Goal: Task Accomplishment & Management: Complete application form

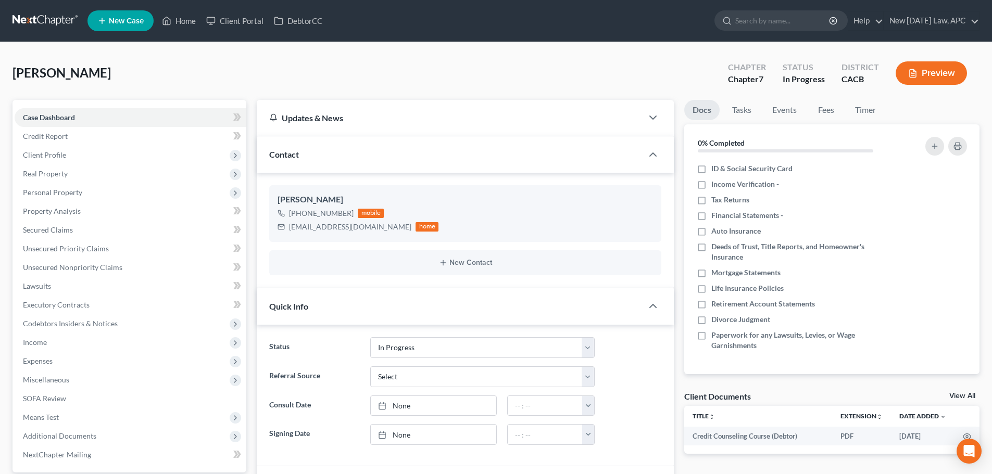
select select "5"
click at [43, 19] on link at bounding box center [45, 20] width 67 height 19
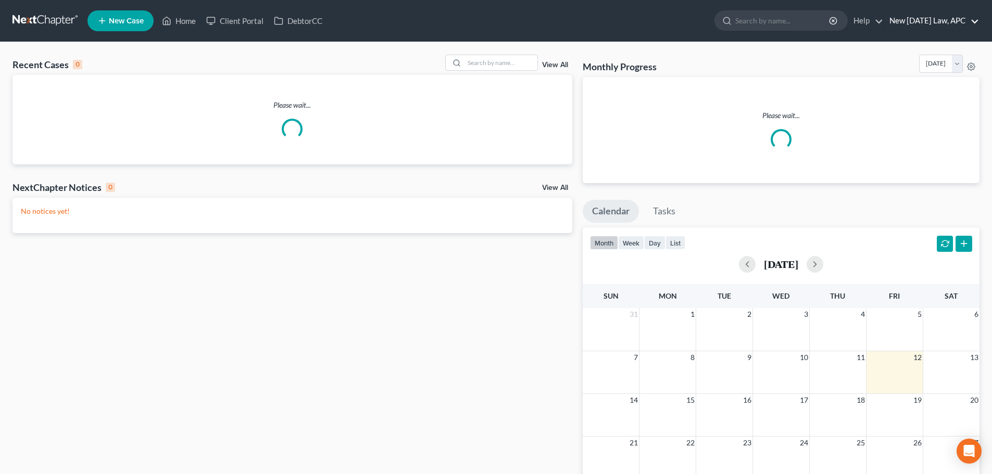
click at [926, 19] on link "New [DATE] Law, APC" at bounding box center [931, 20] width 95 height 19
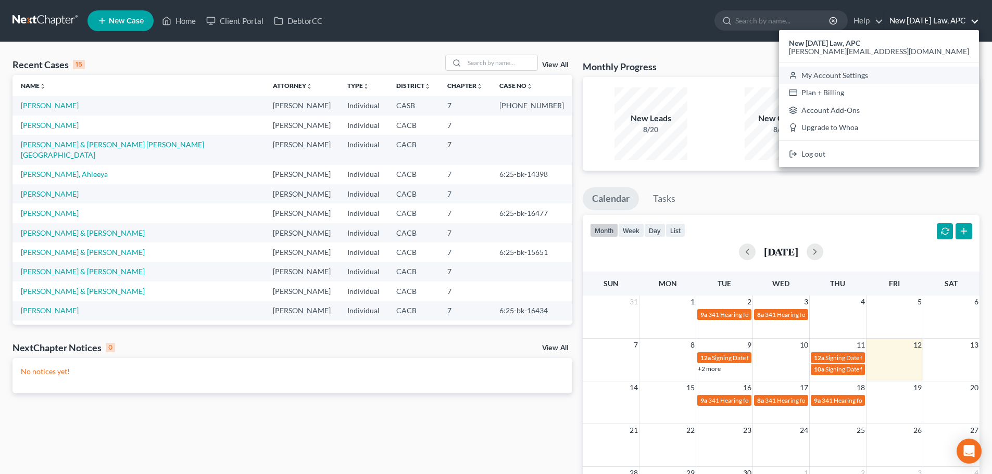
click at [918, 79] on link "My Account Settings" at bounding box center [879, 76] width 200 height 18
select select "29"
select select "4"
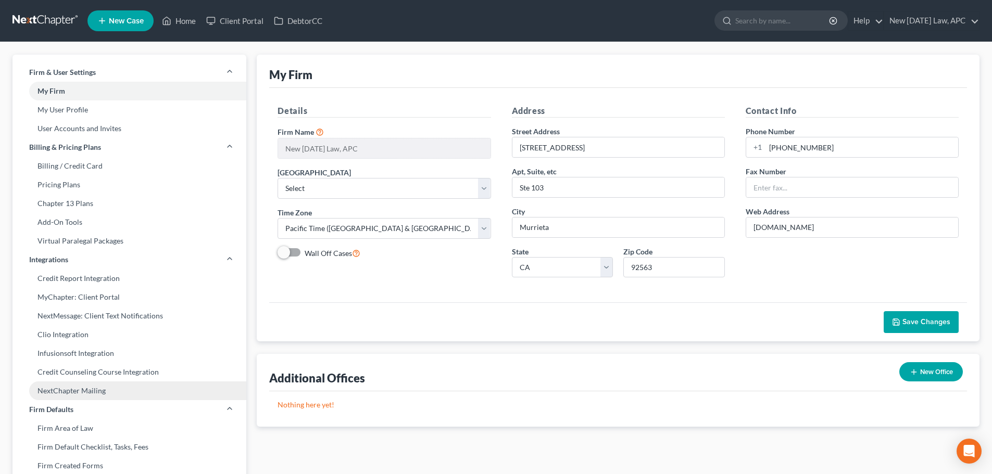
click at [92, 390] on link "NextChapter Mailing" at bounding box center [129, 391] width 234 height 19
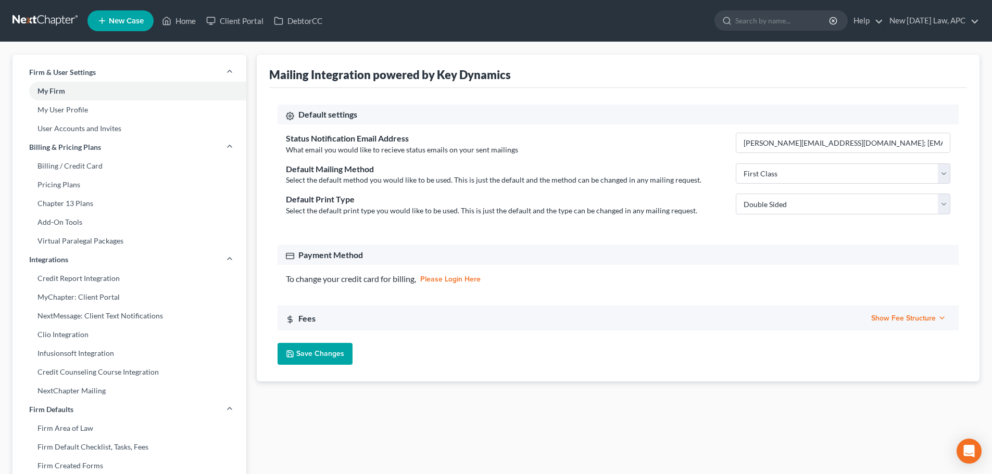
click at [883, 315] on span "Show Fee Structure" at bounding box center [908, 318] width 75 height 9
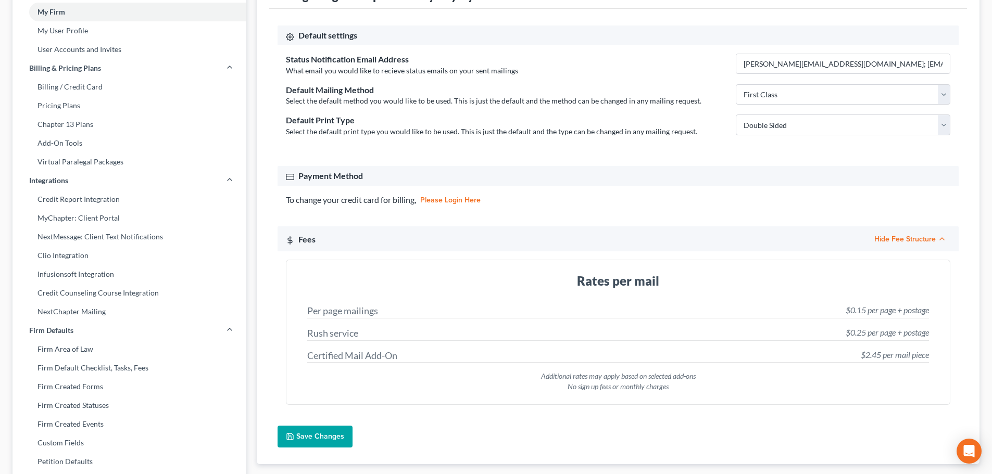
scroll to position [104, 0]
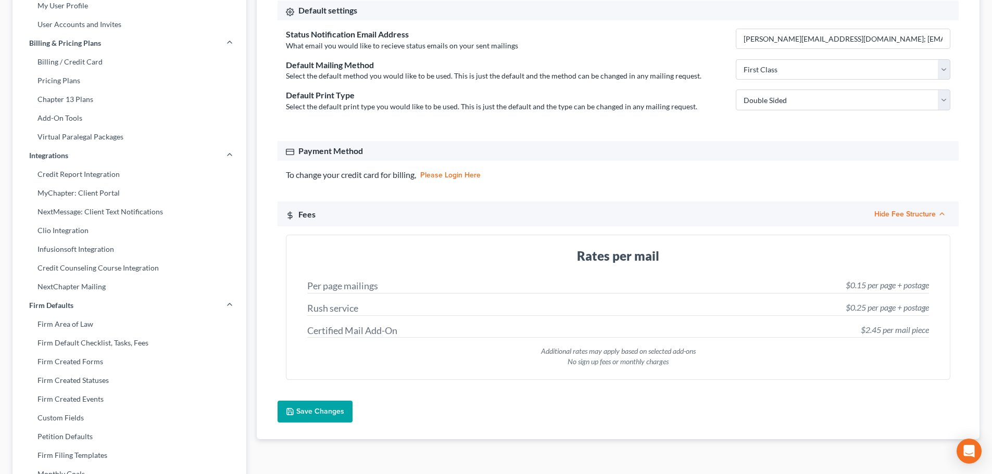
click at [896, 213] on span "Hide Fee Structure" at bounding box center [910, 214] width 72 height 9
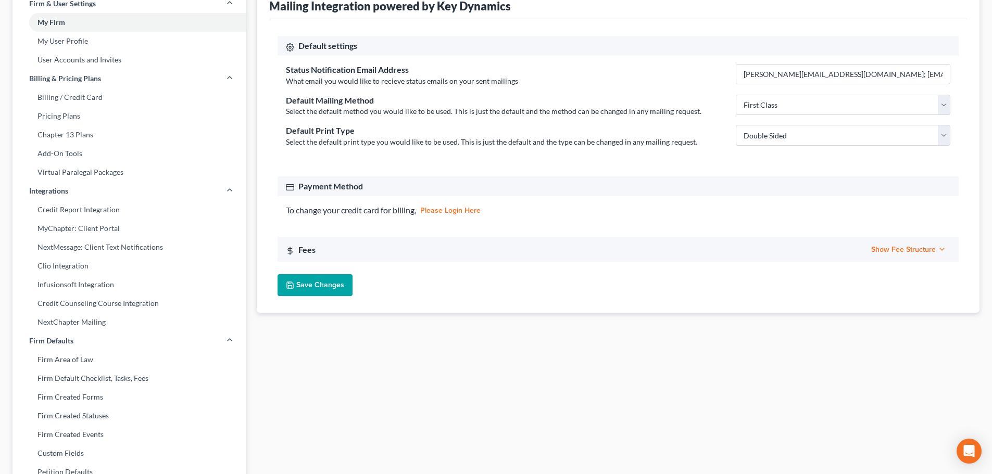
scroll to position [0, 0]
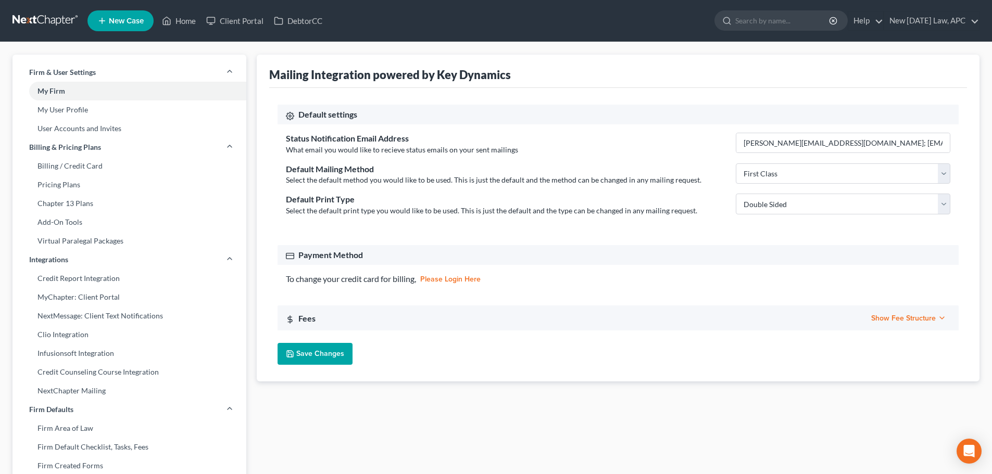
click at [48, 26] on link at bounding box center [45, 20] width 67 height 19
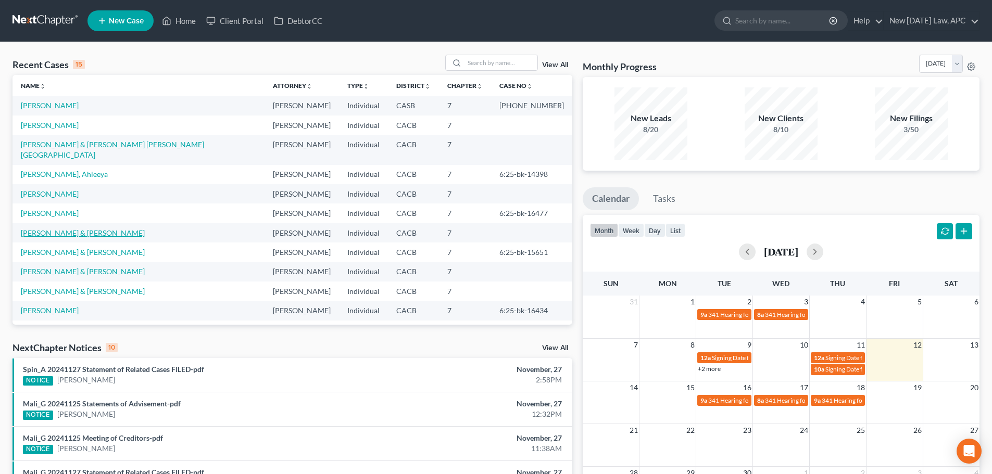
click at [33, 229] on link "[PERSON_NAME] & [PERSON_NAME]" at bounding box center [83, 233] width 124 height 9
select select "6"
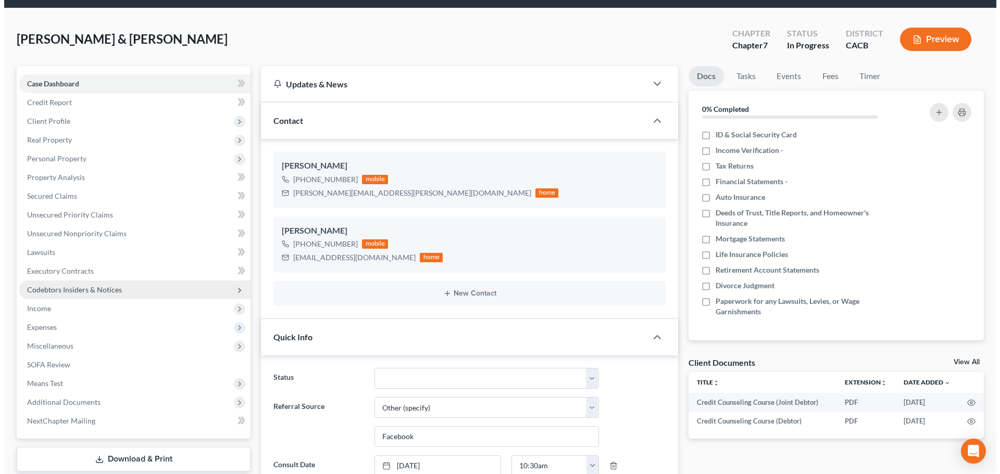
scroll to position [52, 0]
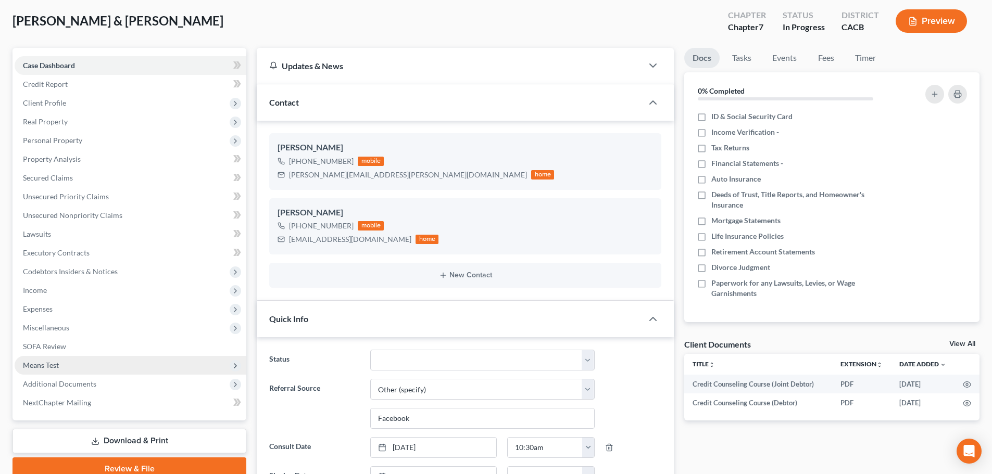
click at [54, 362] on span "Means Test" at bounding box center [41, 365] width 36 height 9
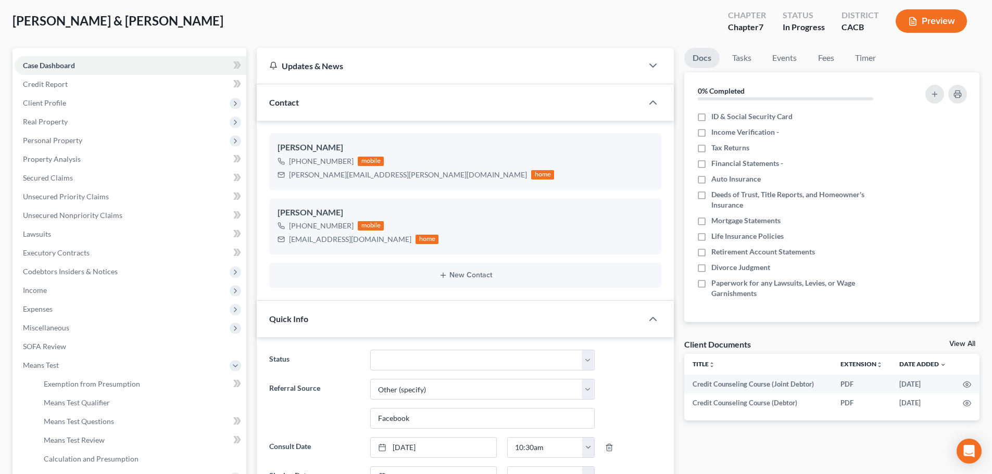
click at [933, 16] on button "Preview" at bounding box center [930, 20] width 71 height 23
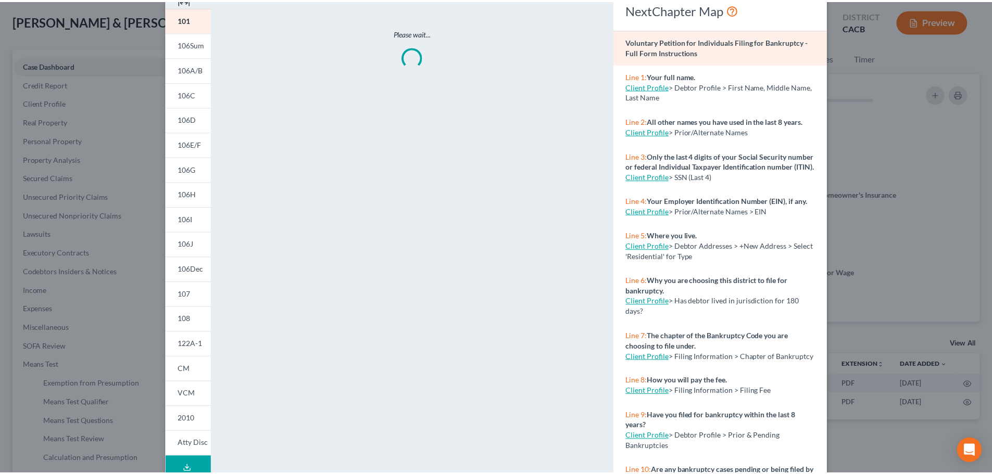
scroll to position [0, 0]
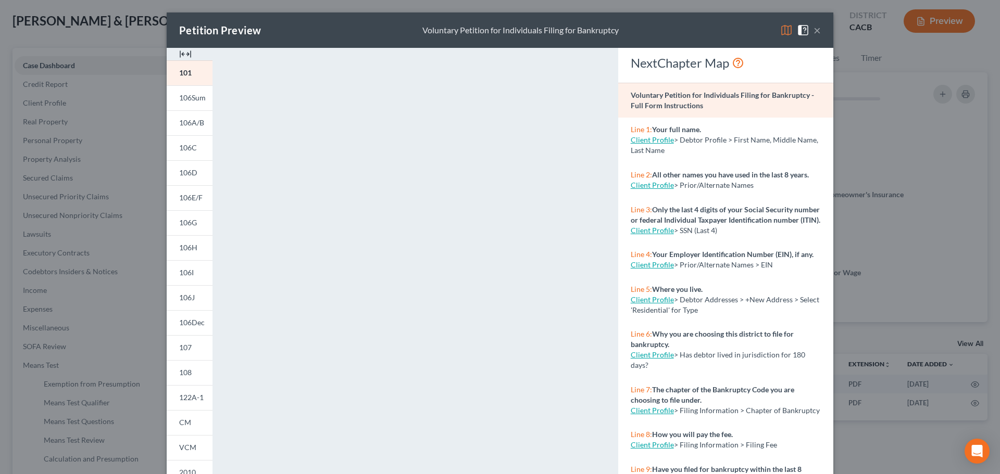
click at [816, 28] on button "×" at bounding box center [816, 30] width 7 height 12
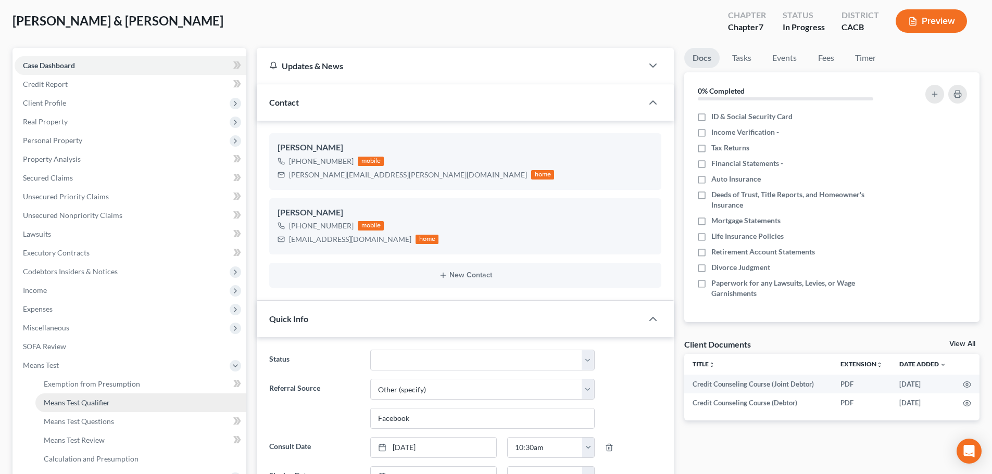
click at [104, 403] on span "Means Test Qualifier" at bounding box center [77, 402] width 66 height 9
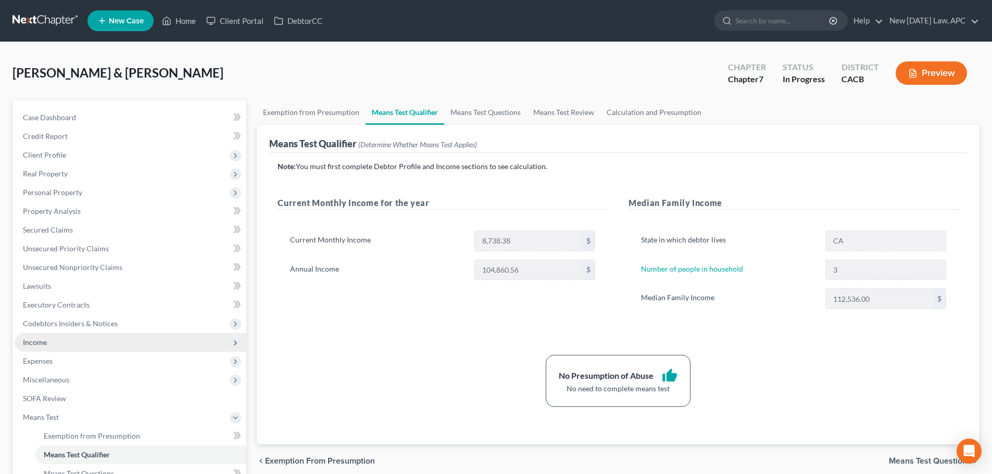
click at [55, 335] on span "Income" at bounding box center [131, 342] width 232 height 19
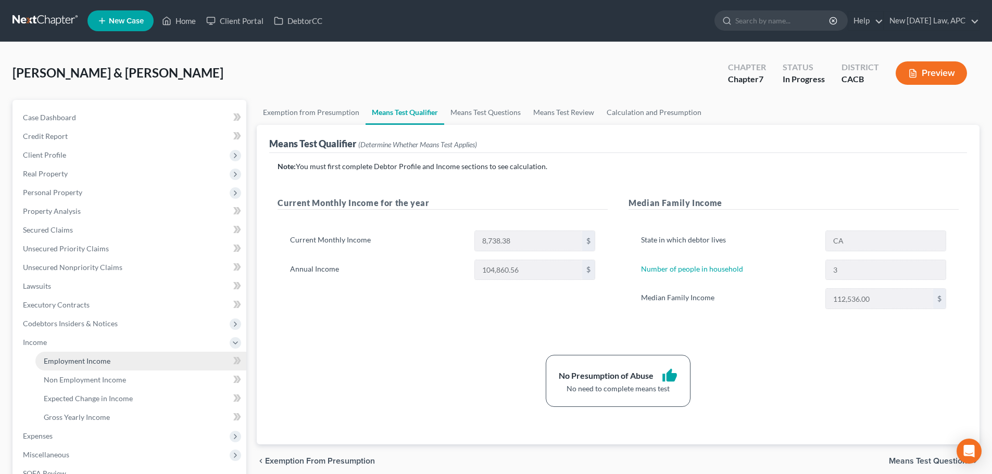
click at [57, 356] on link "Employment Income" at bounding box center [140, 361] width 211 height 19
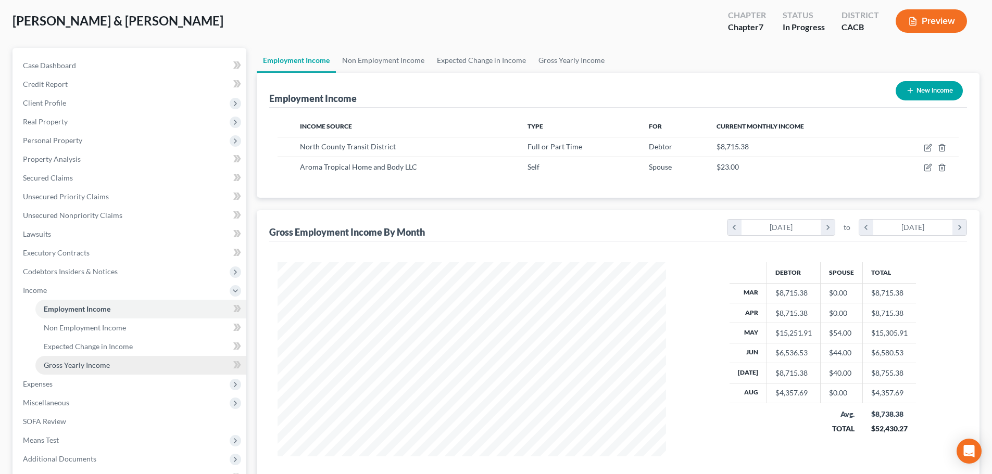
scroll to position [104, 0]
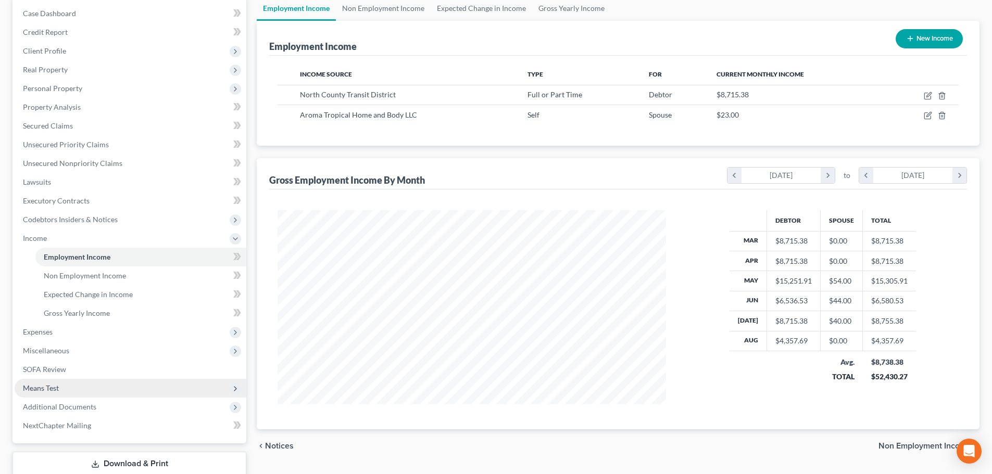
click at [69, 390] on span "Means Test" at bounding box center [131, 388] width 232 height 19
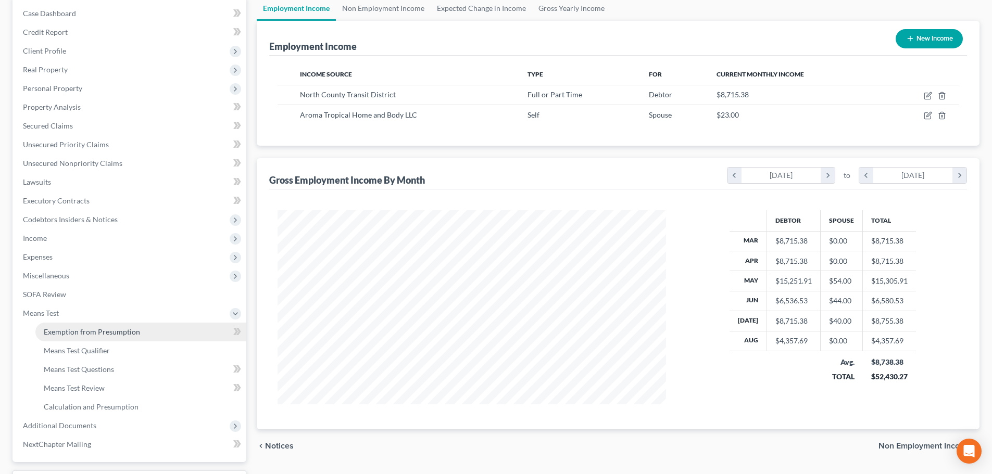
click at [94, 331] on span "Exemption from Presumption" at bounding box center [92, 331] width 96 height 9
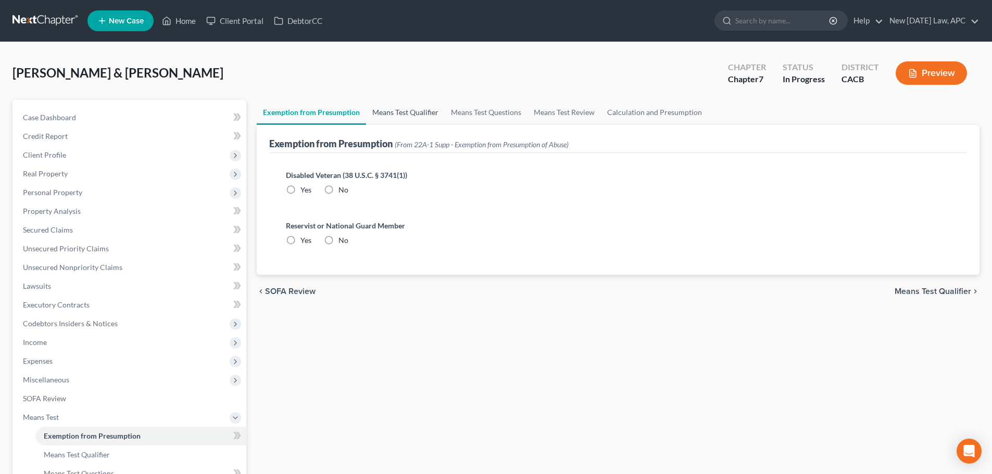
click at [383, 109] on link "Means Test Qualifier" at bounding box center [405, 112] width 79 height 25
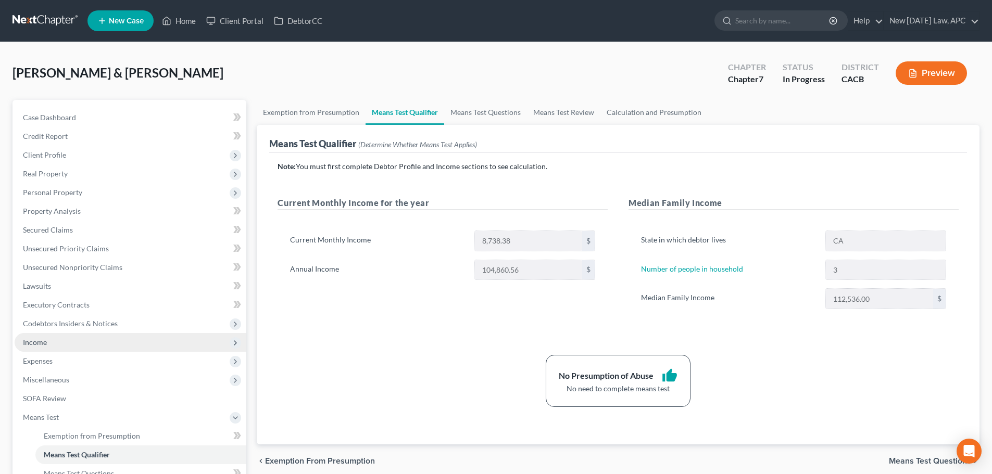
click at [60, 348] on span "Income" at bounding box center [131, 342] width 232 height 19
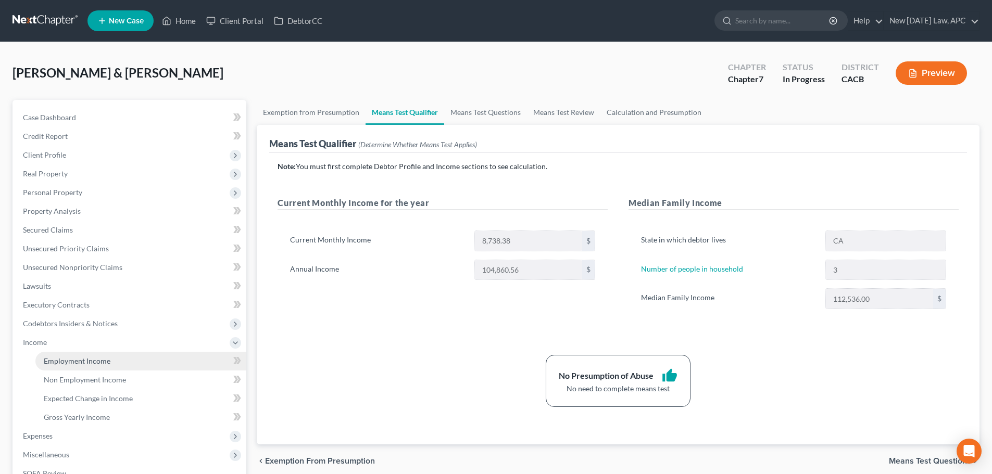
click at [75, 356] on link "Employment Income" at bounding box center [140, 361] width 211 height 19
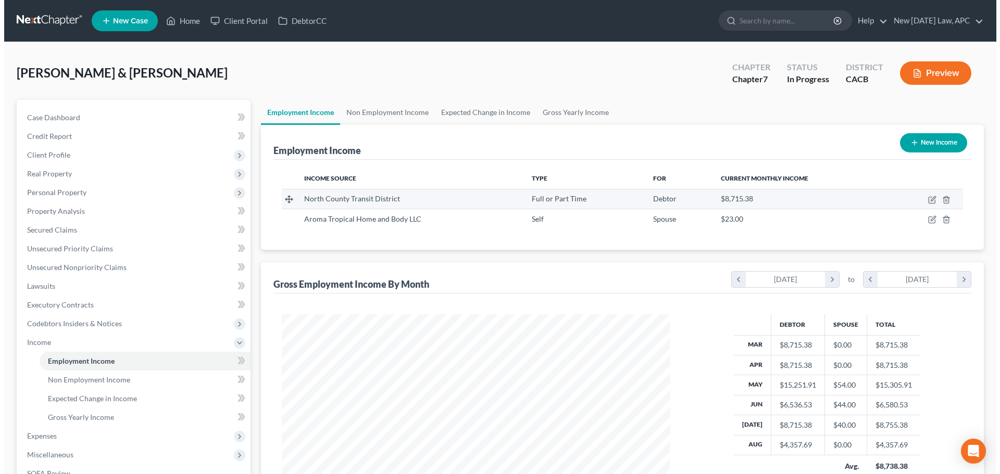
scroll to position [194, 409]
click at [929, 204] on td at bounding box center [921, 199] width 73 height 20
click at [924, 197] on icon "button" at bounding box center [928, 200] width 8 height 8
select select "0"
select select "4"
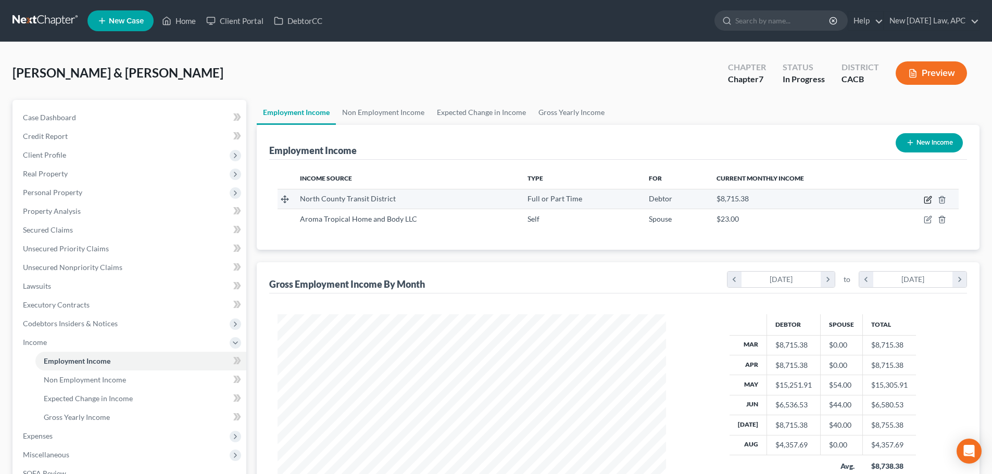
select select "2"
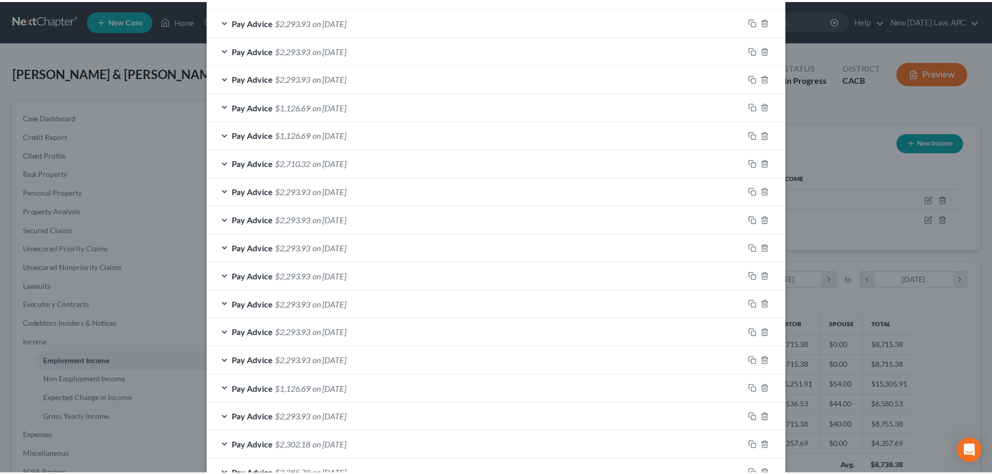
scroll to position [444, 0]
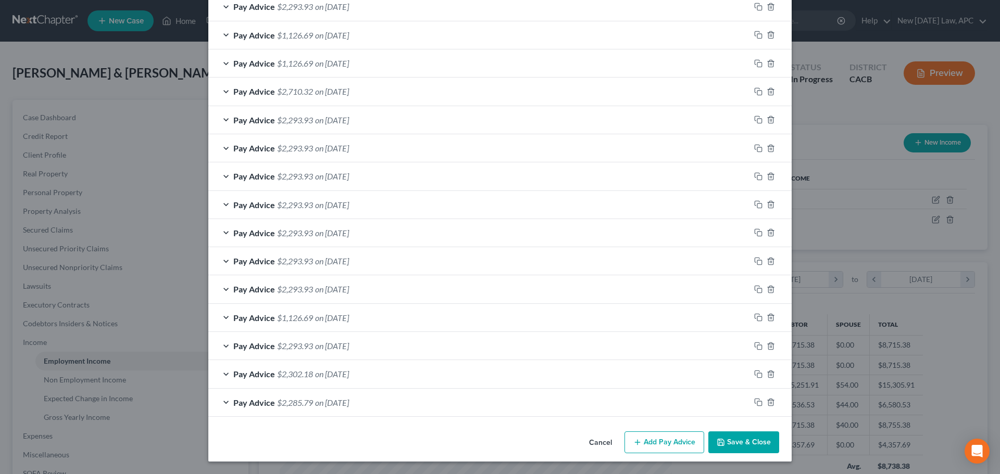
click at [585, 440] on button "Cancel" at bounding box center [600, 443] width 40 height 21
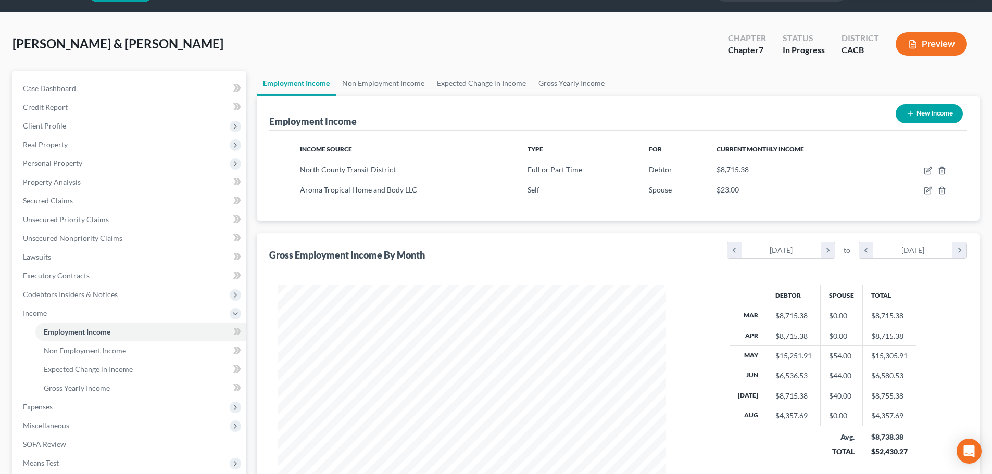
scroll to position [52, 0]
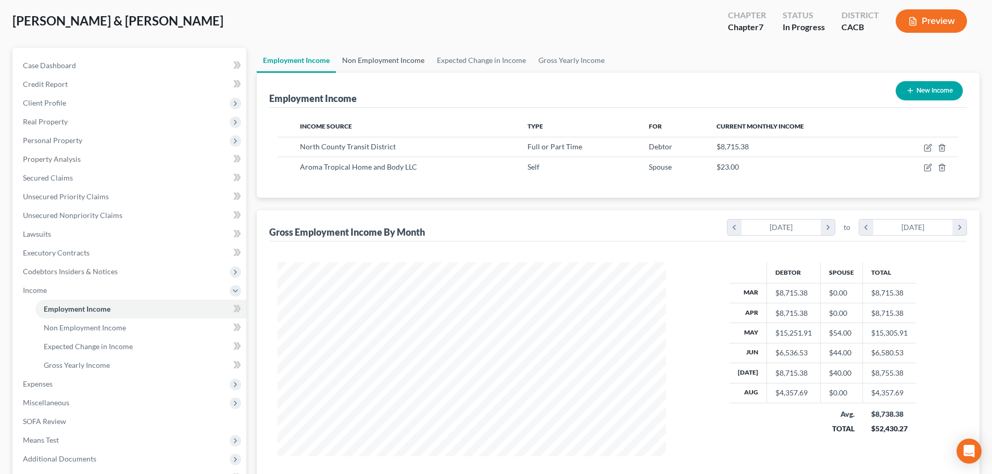
click at [386, 61] on link "Non Employment Income" at bounding box center [383, 60] width 95 height 25
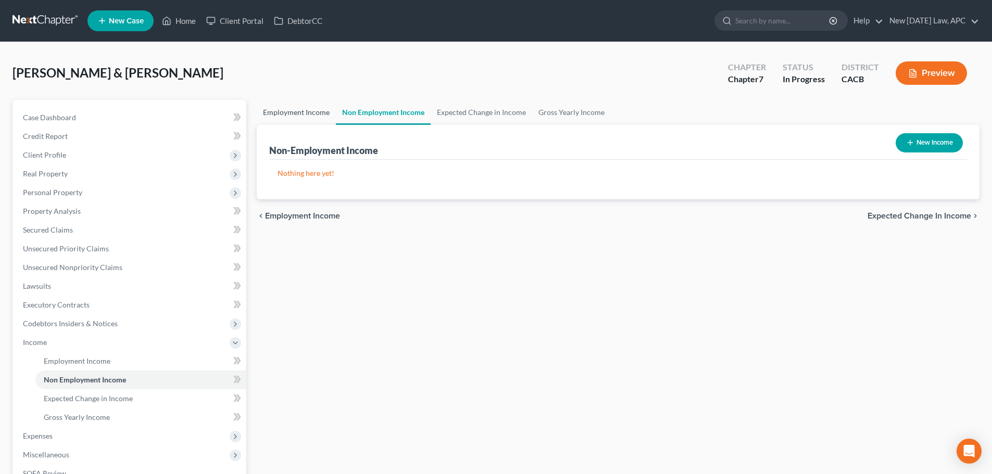
click at [306, 117] on link "Employment Income" at bounding box center [296, 112] width 79 height 25
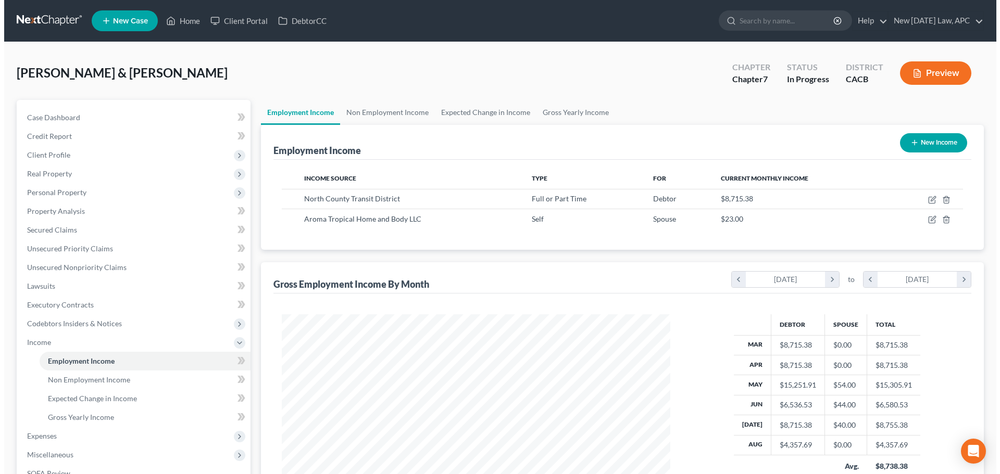
scroll to position [194, 409]
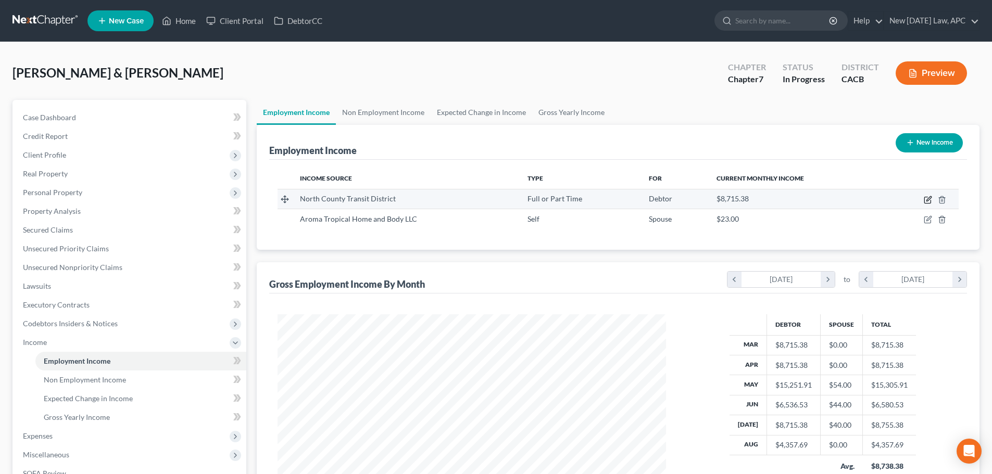
click at [927, 199] on icon "button" at bounding box center [928, 200] width 8 height 8
select select "0"
select select "4"
select select "2"
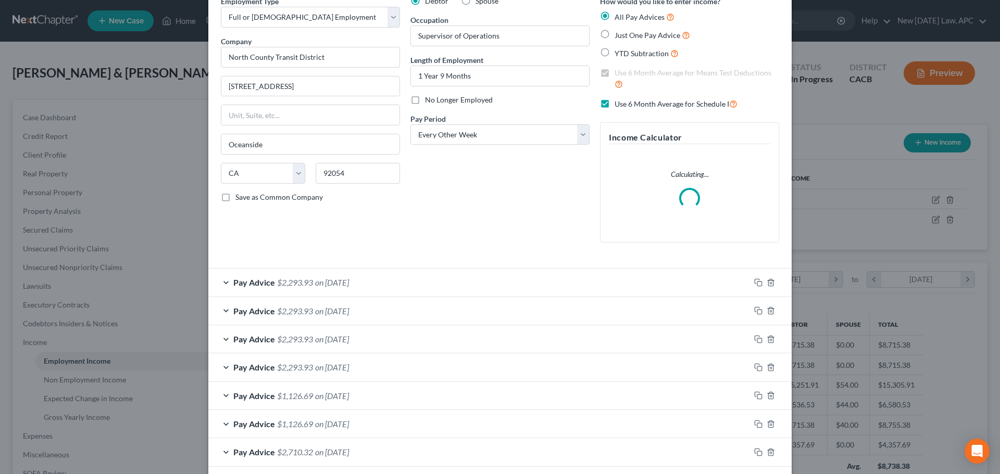
scroll to position [104, 0]
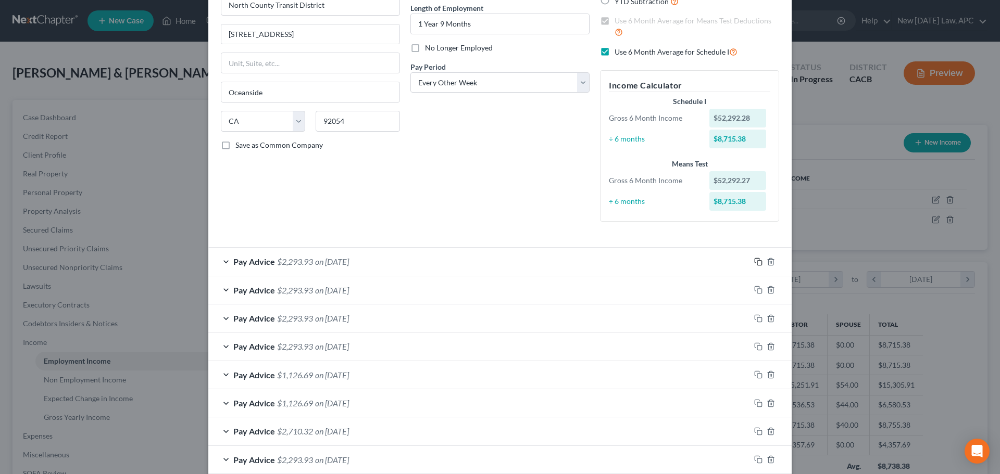
click at [754, 261] on icon "button" at bounding box center [756, 260] width 5 height 5
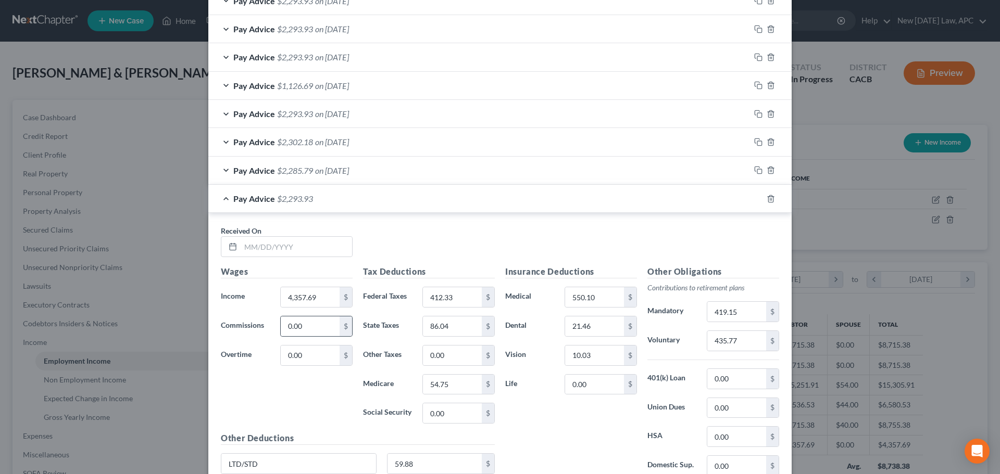
scroll to position [677, 0]
click at [309, 251] on input "text" at bounding box center [296, 246] width 111 height 20
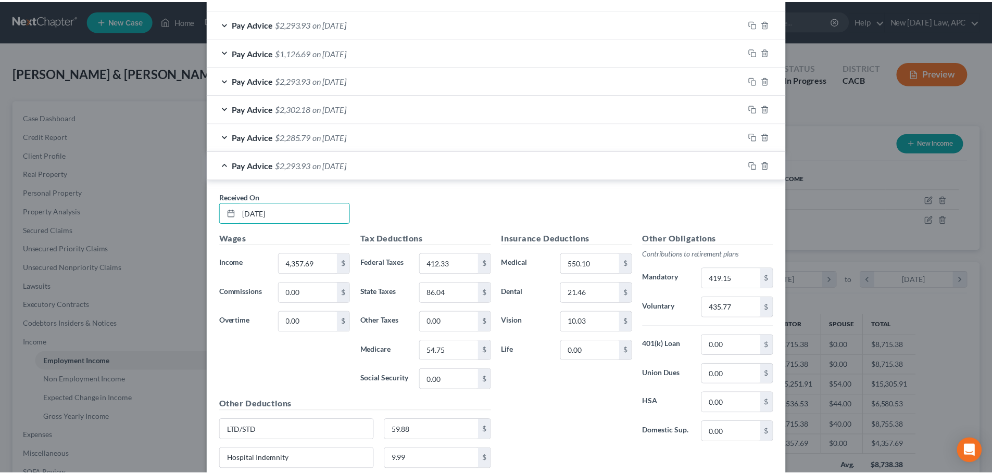
scroll to position [825, 0]
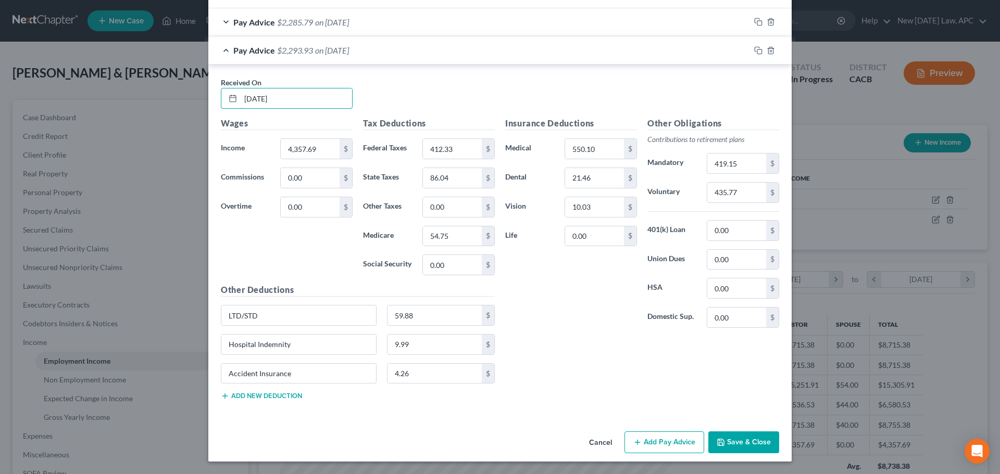
type input "[DATE]"
click at [732, 438] on button "Save & Close" at bounding box center [743, 443] width 71 height 22
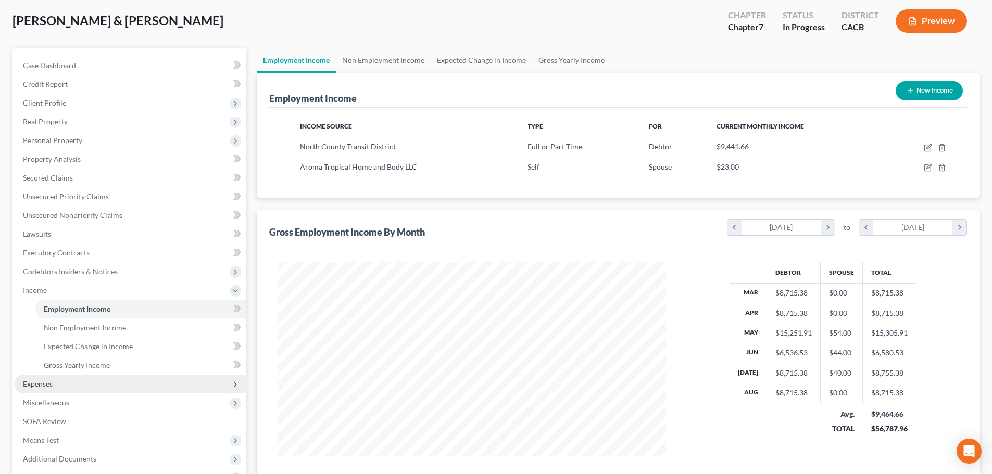
scroll to position [104, 0]
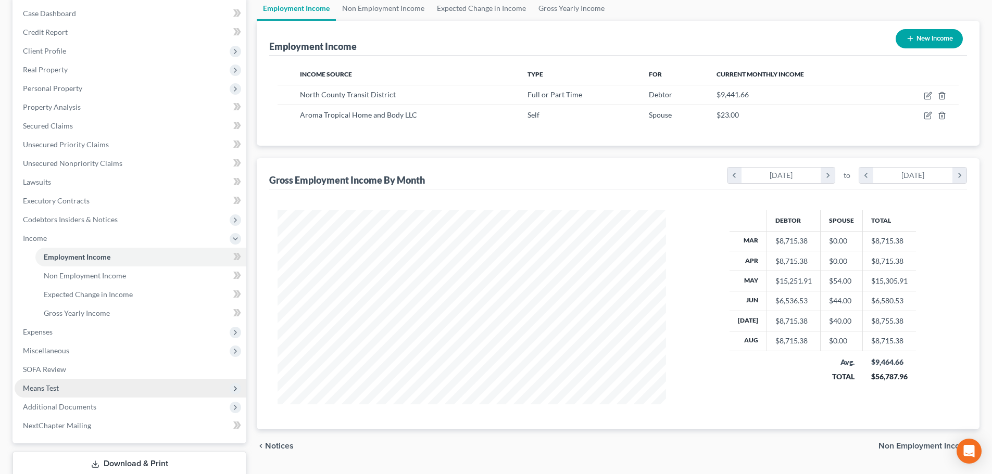
click at [67, 388] on span "Means Test" at bounding box center [131, 388] width 232 height 19
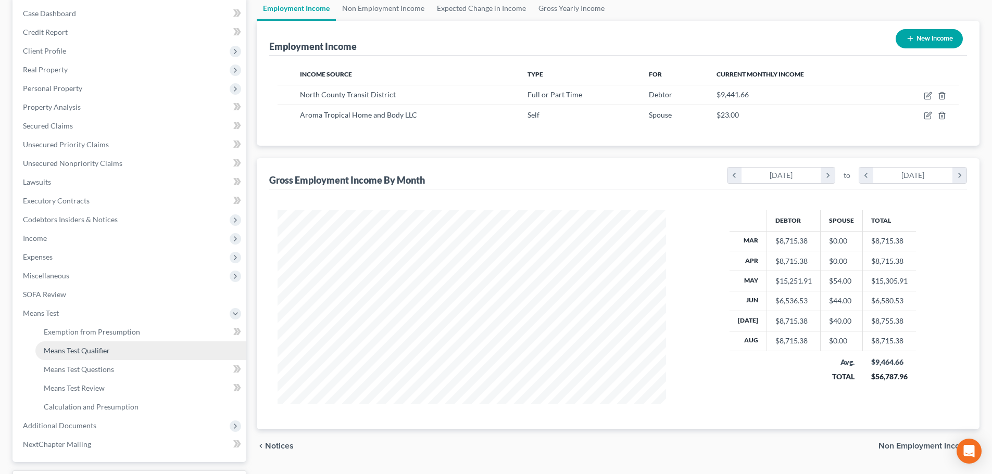
click at [84, 348] on span "Means Test Qualifier" at bounding box center [77, 350] width 66 height 9
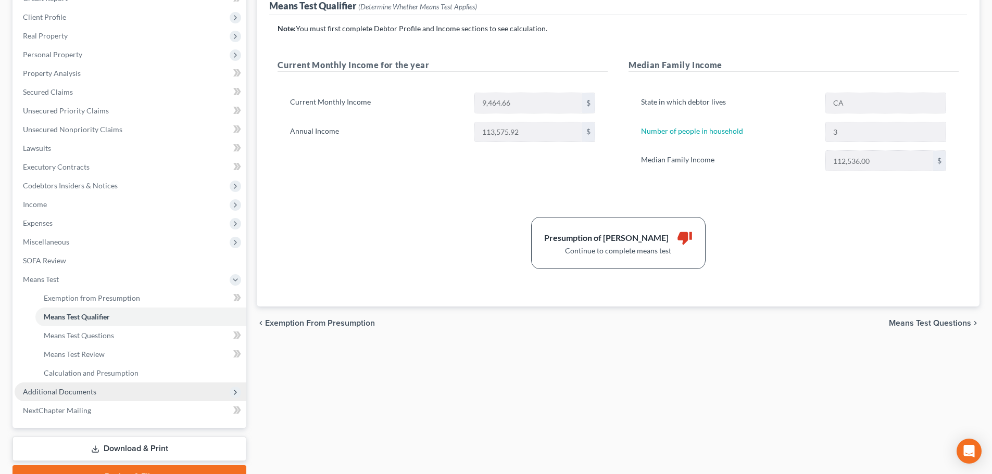
scroll to position [156, 0]
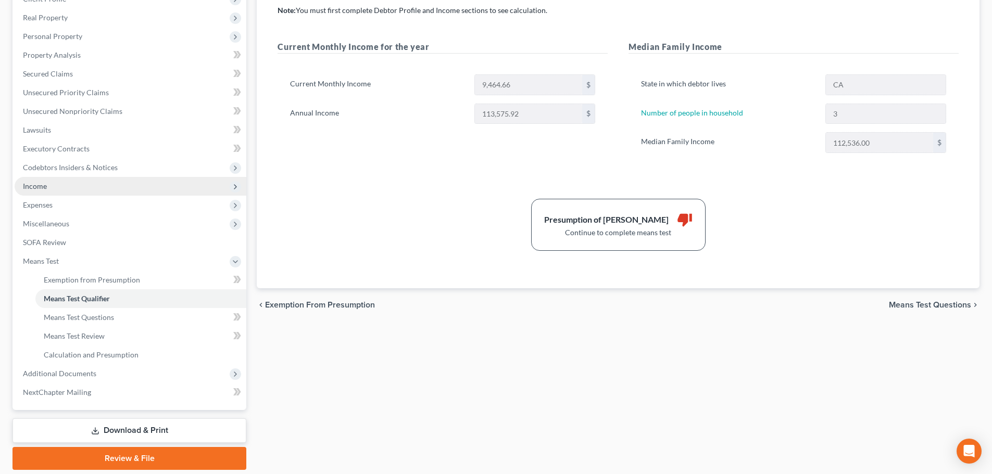
click at [52, 188] on span "Income" at bounding box center [131, 186] width 232 height 19
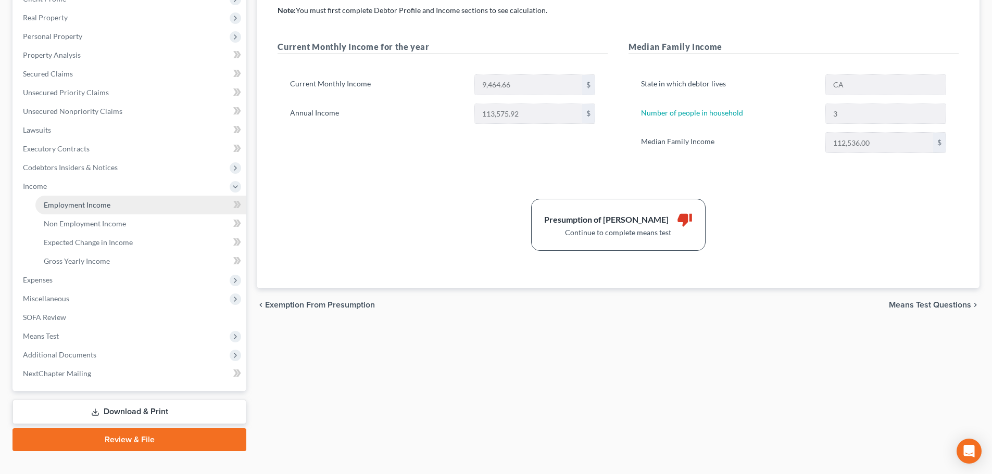
click at [70, 203] on span "Employment Income" at bounding box center [77, 204] width 67 height 9
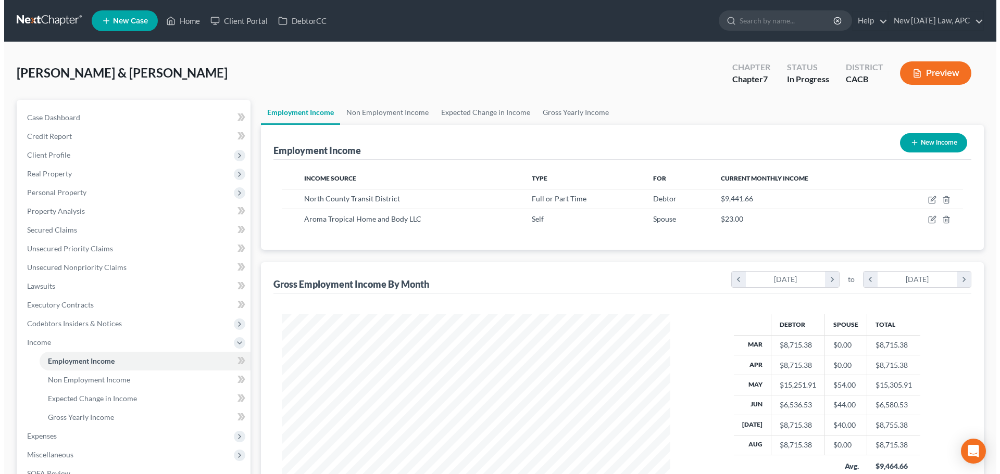
scroll to position [194, 409]
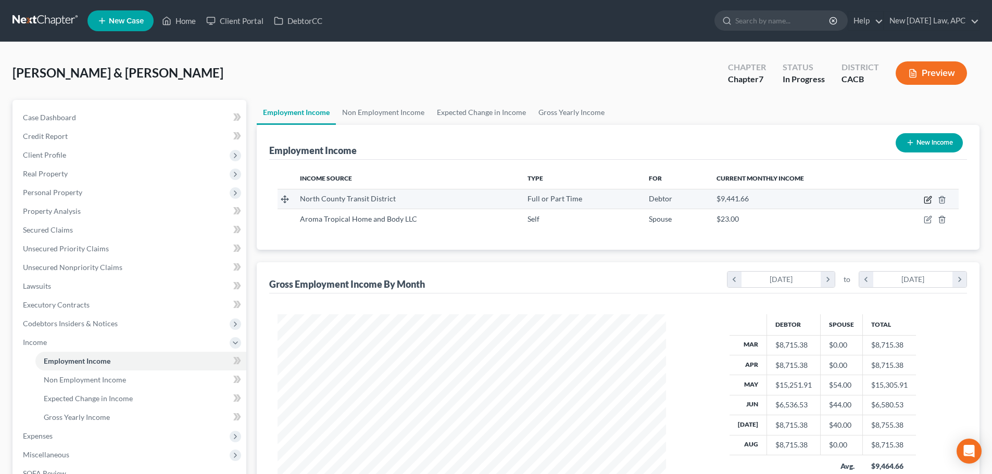
click at [926, 197] on icon "button" at bounding box center [927, 200] width 6 height 6
select select "0"
select select "4"
select select "2"
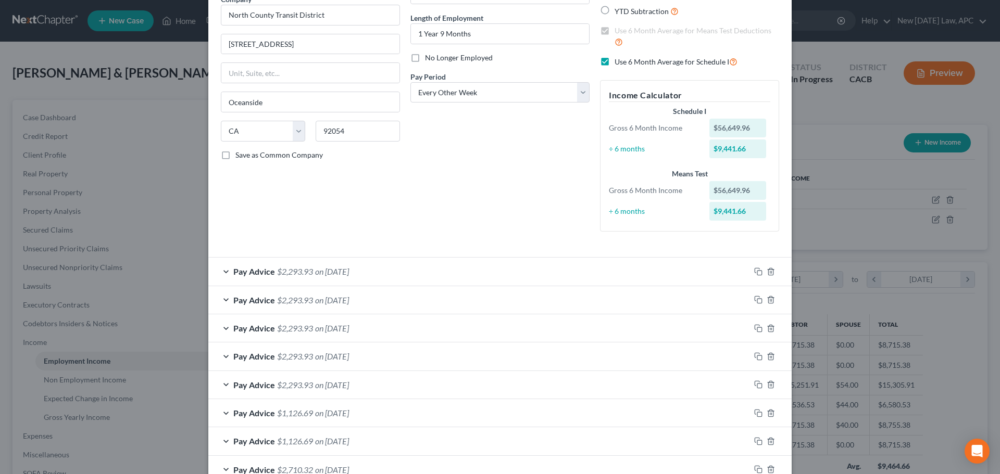
scroll to position [104, 0]
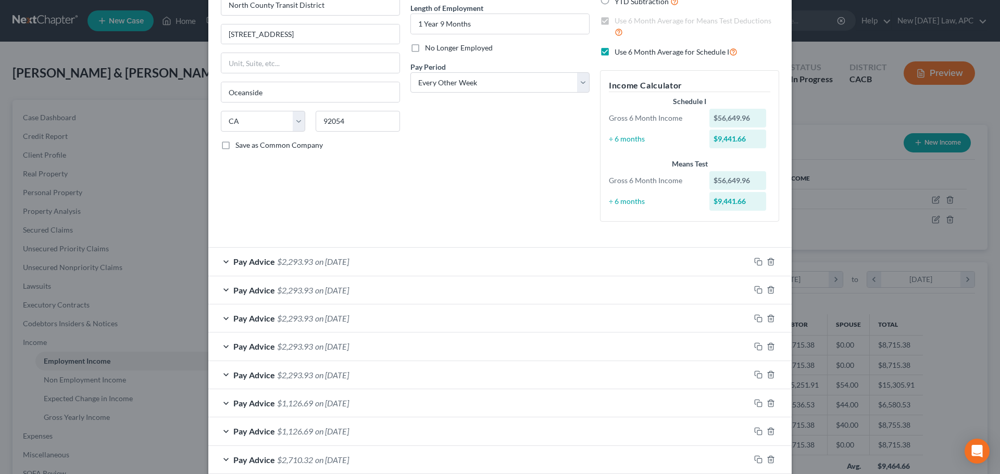
click at [433, 263] on div "Pay Advice $2,293.93 on [DATE]" at bounding box center [478, 262] width 541 height 28
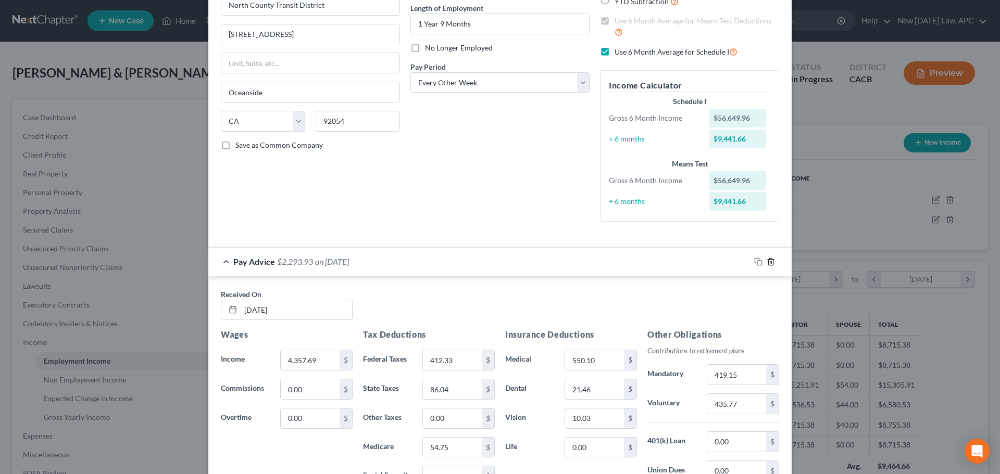
click at [768, 261] on icon "button" at bounding box center [770, 261] width 5 height 7
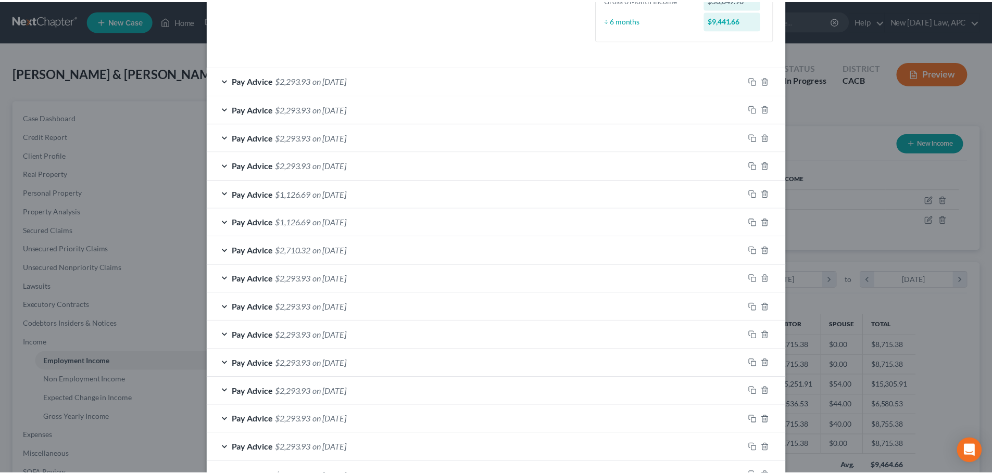
scroll to position [444, 0]
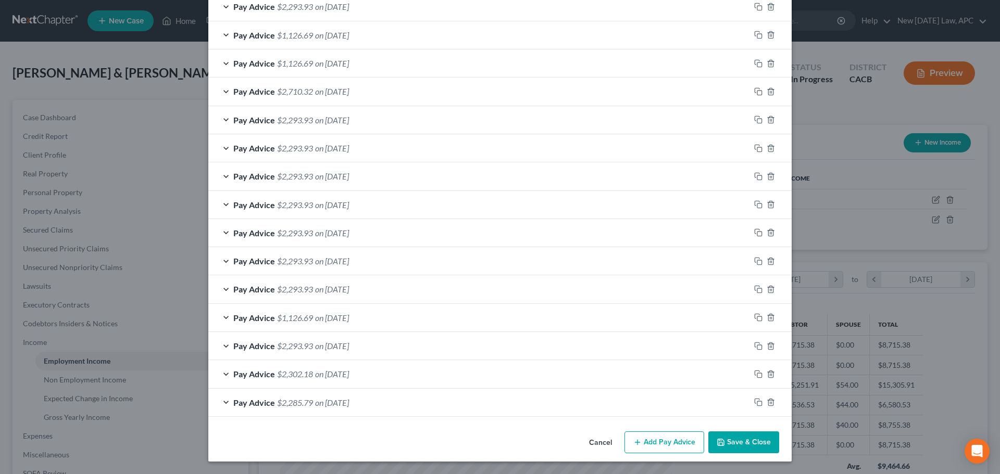
click at [743, 444] on button "Save & Close" at bounding box center [743, 443] width 71 height 22
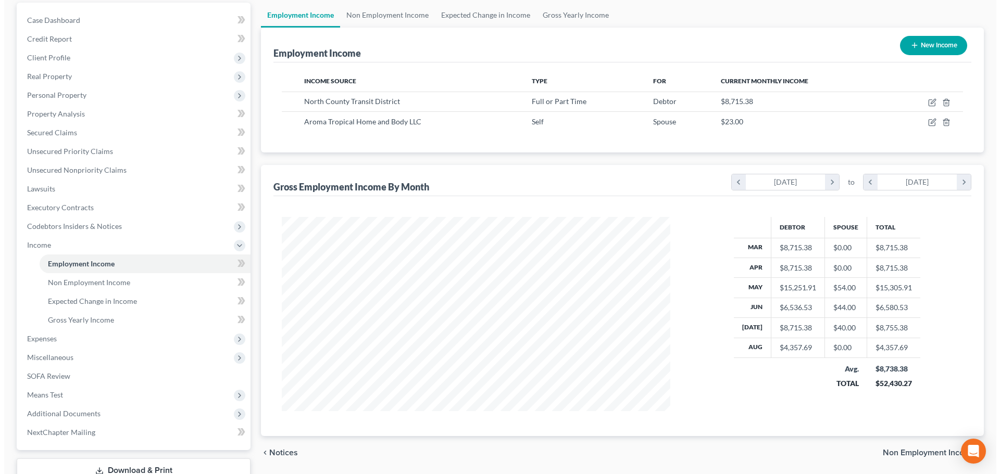
scroll to position [52, 0]
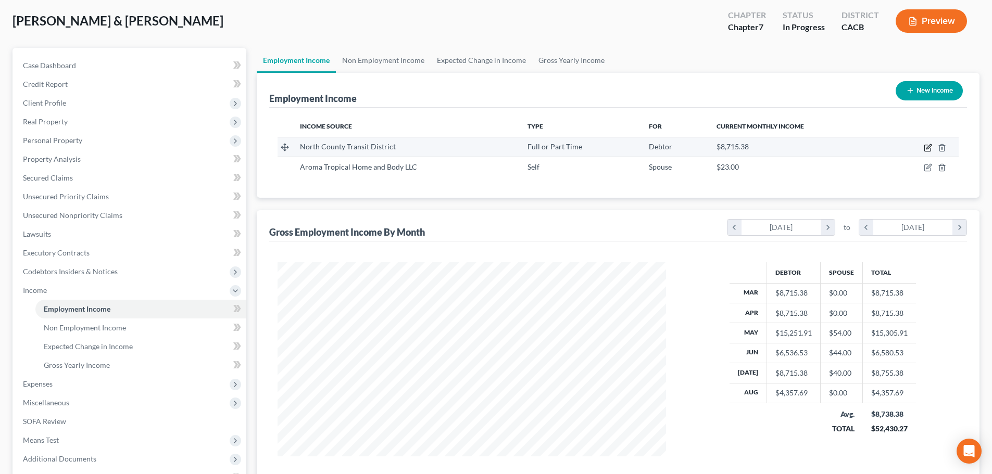
click at [925, 144] on icon "button" at bounding box center [928, 148] width 8 height 8
select select "0"
select select "4"
select select "2"
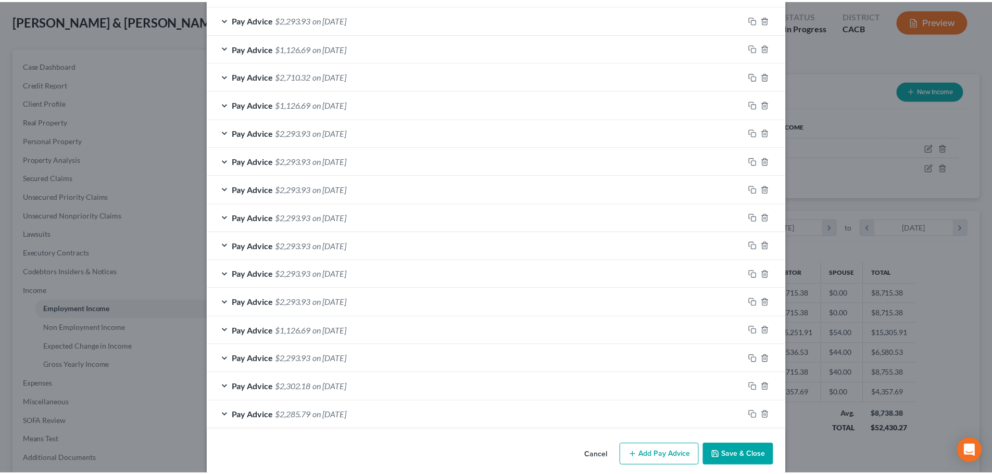
scroll to position [444, 0]
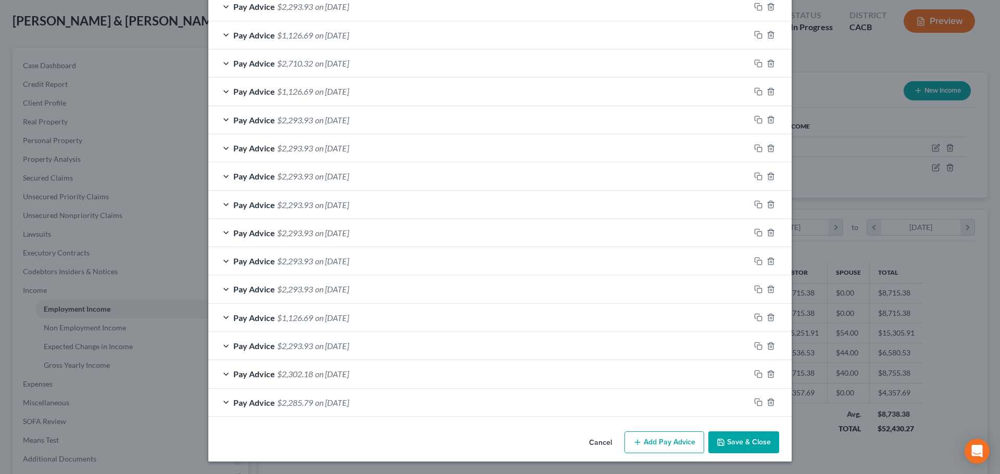
click at [604, 443] on button "Cancel" at bounding box center [600, 443] width 40 height 21
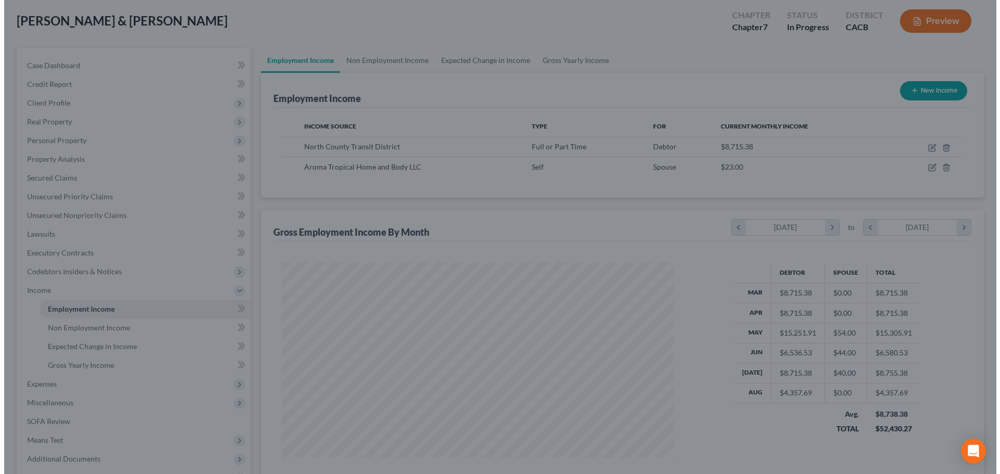
scroll to position [520402, 520187]
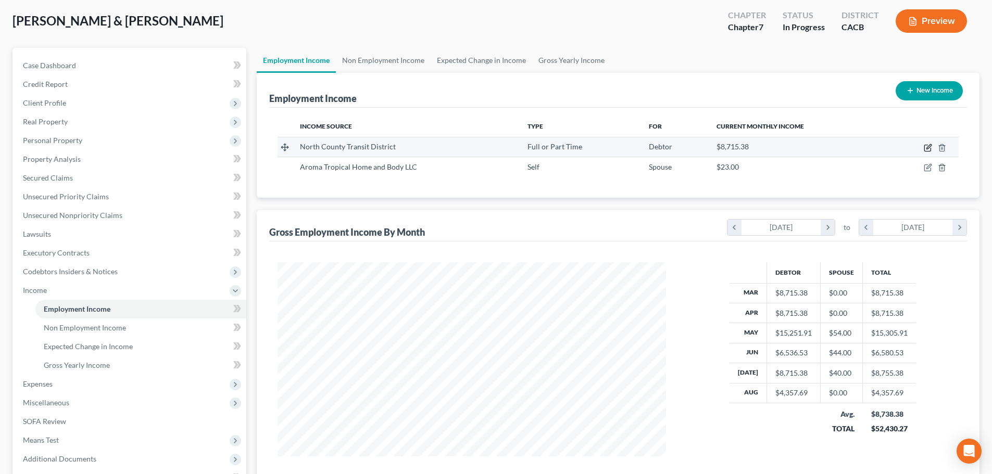
click at [926, 148] on icon "button" at bounding box center [928, 148] width 8 height 8
select select "0"
select select "4"
select select "2"
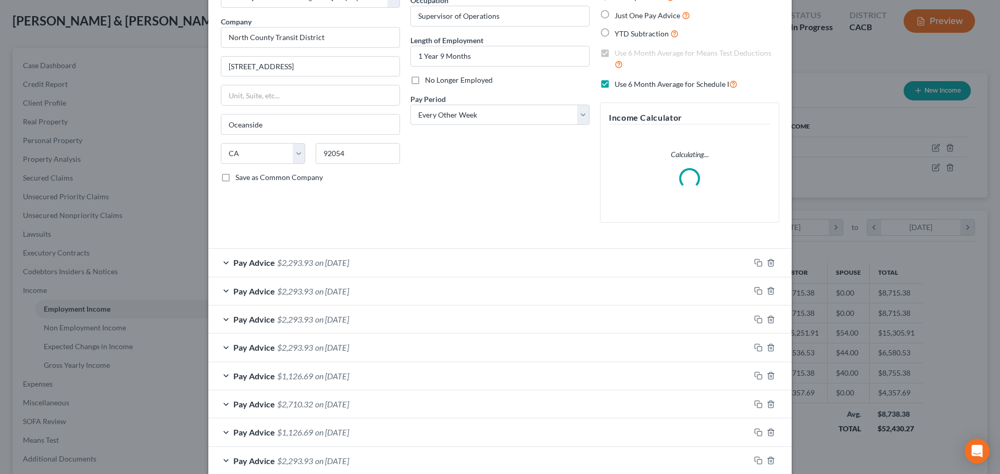
scroll to position [156, 0]
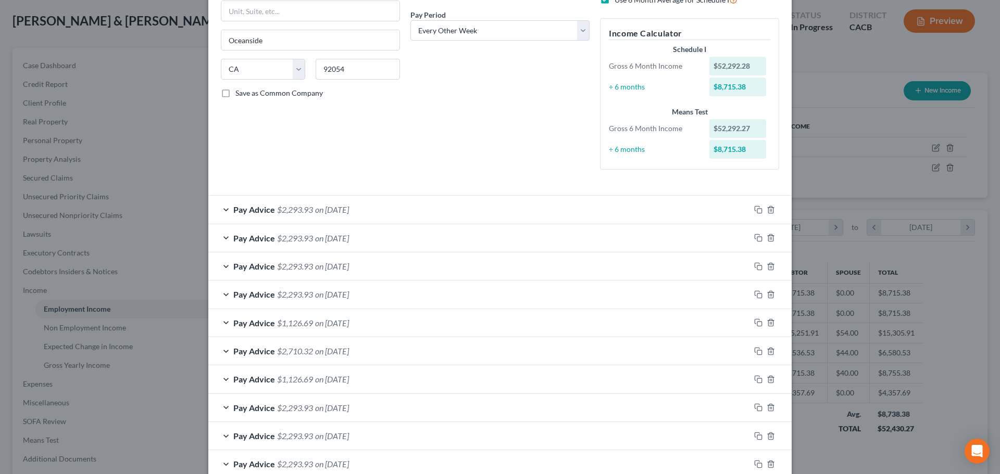
click at [382, 323] on div "Pay Advice $1,126.69 on [DATE]" at bounding box center [478, 323] width 541 height 28
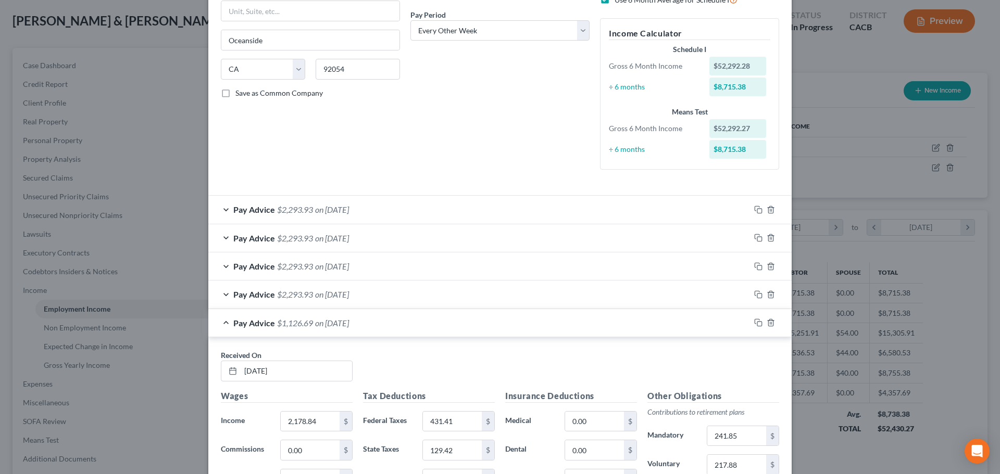
click at [382, 324] on div "Pay Advice $1,126.69 on [DATE]" at bounding box center [478, 323] width 541 height 28
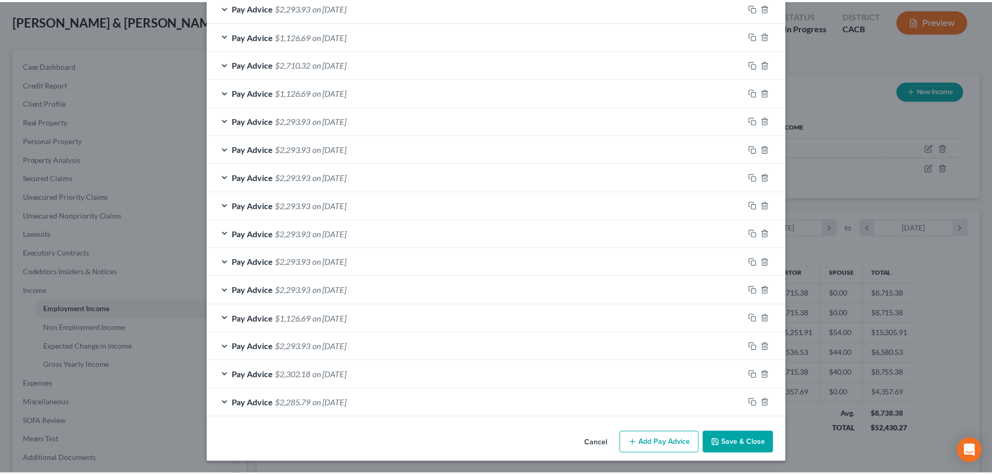
scroll to position [444, 0]
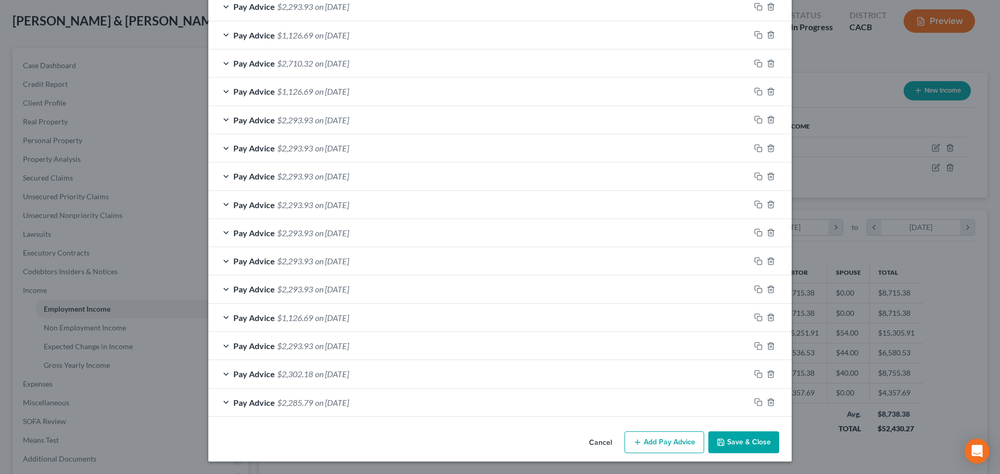
click at [597, 439] on button "Cancel" at bounding box center [600, 443] width 40 height 21
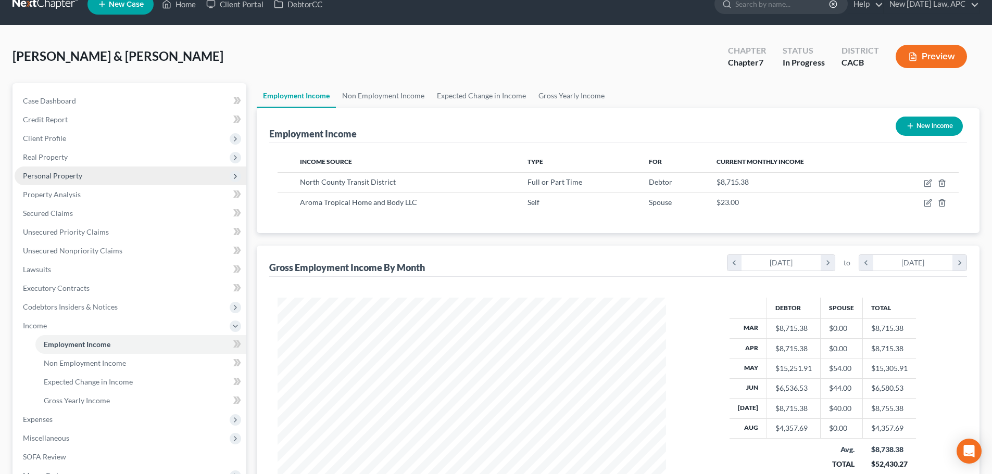
scroll to position [0, 0]
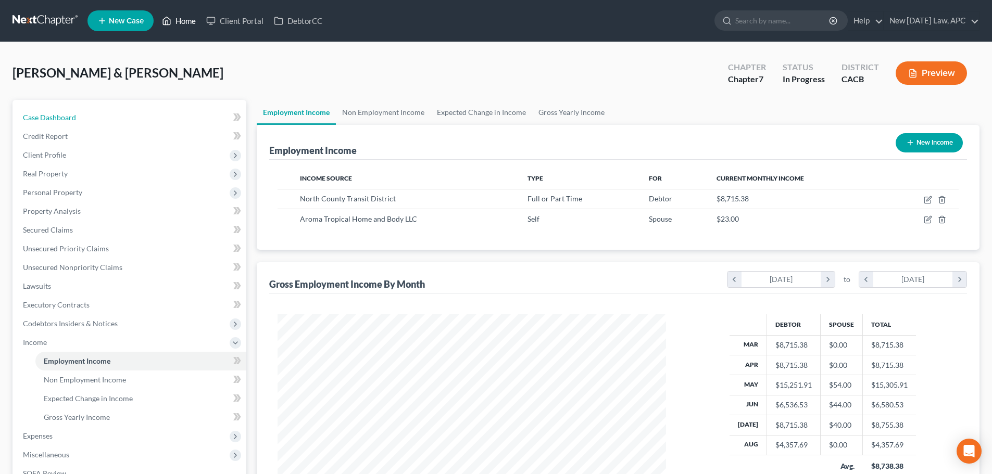
drag, startPoint x: 77, startPoint y: 118, endPoint x: 188, endPoint y: 24, distance: 146.0
click at [77, 118] on link "Case Dashboard" at bounding box center [131, 117] width 232 height 19
select select "6"
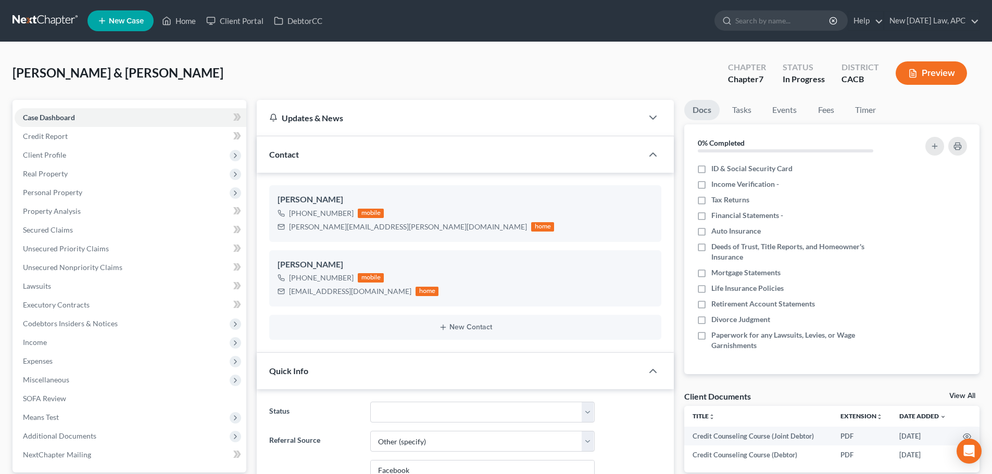
click at [42, 12] on link at bounding box center [45, 20] width 67 height 19
